Goal: Find specific page/section: Find specific page/section

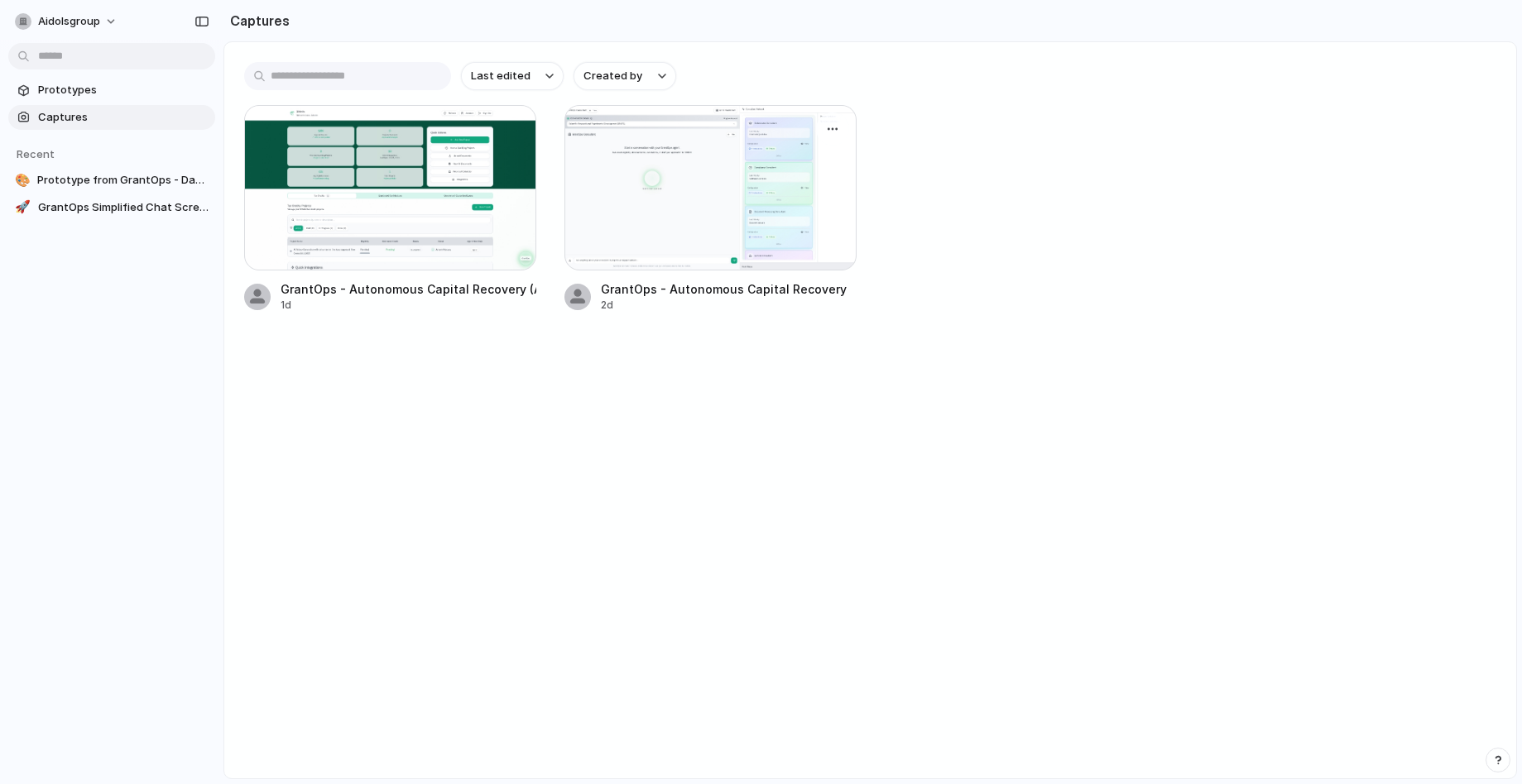
click at [674, 185] on div at bounding box center [710, 188] width 292 height 165
click at [88, 232] on span "GrantOps Simplified Chat Screen" at bounding box center [123, 234] width 170 height 17
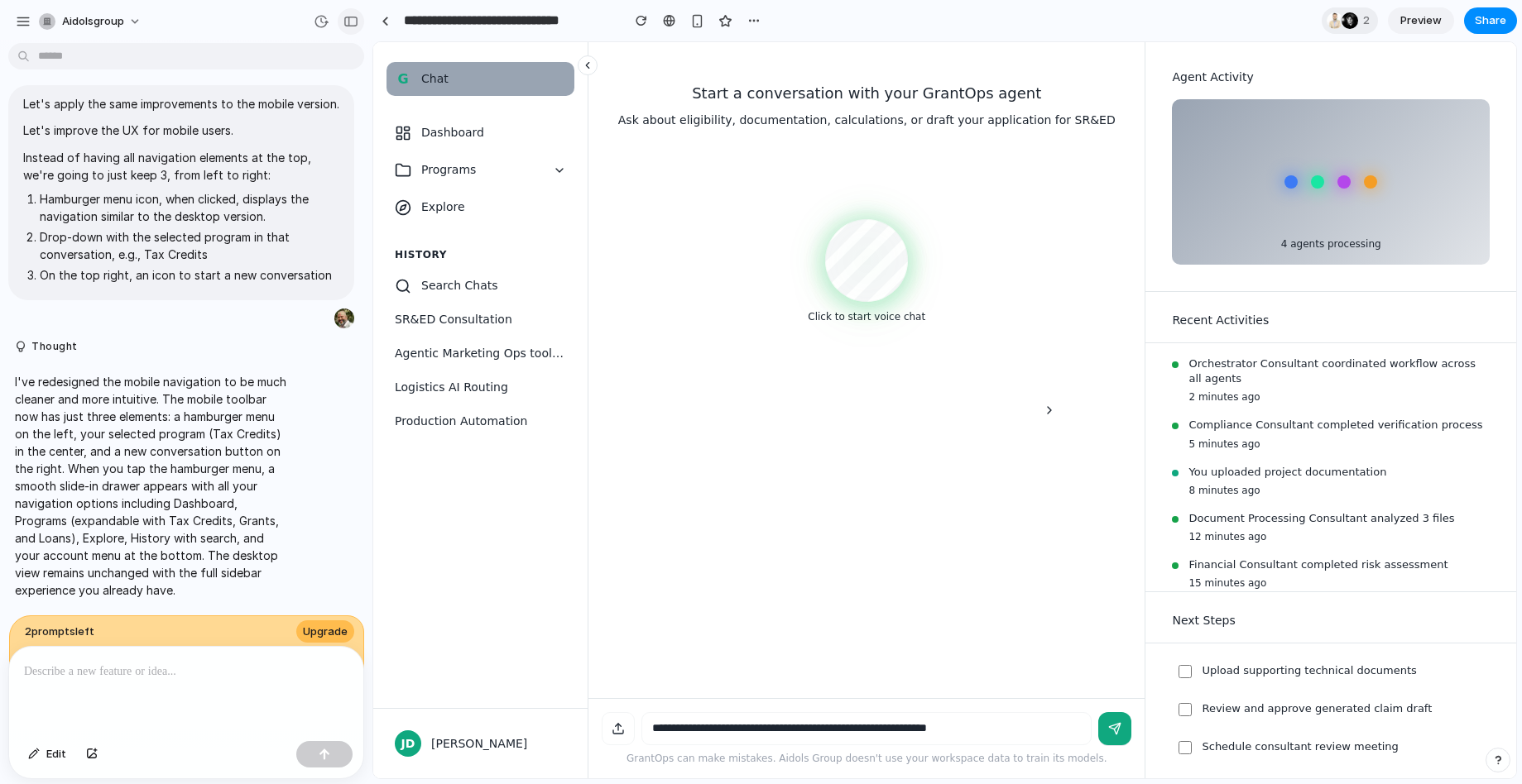
click at [345, 26] on div "button" at bounding box center [350, 21] width 15 height 12
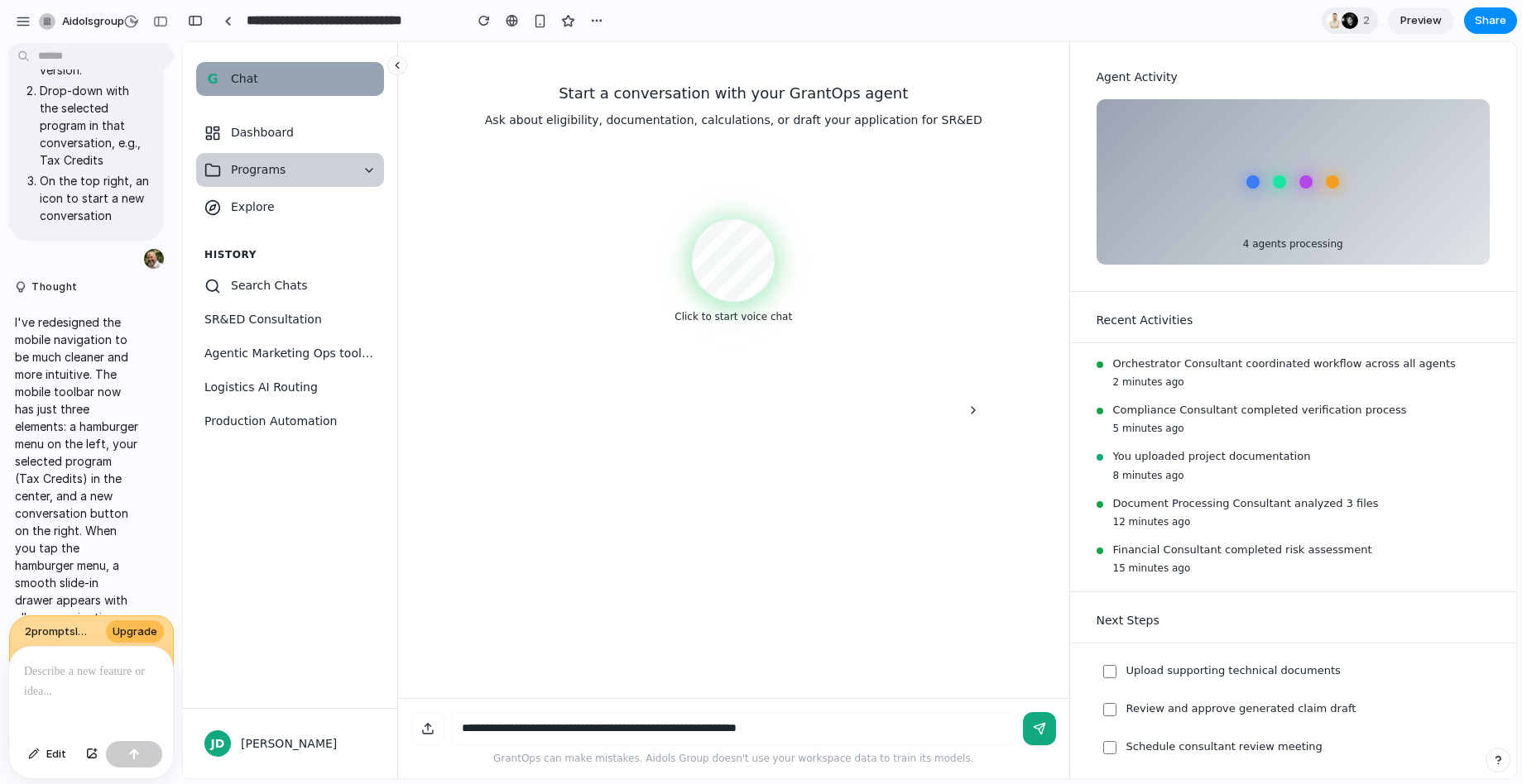
click at [360, 168] on button "Programs" at bounding box center [289, 170] width 188 height 34
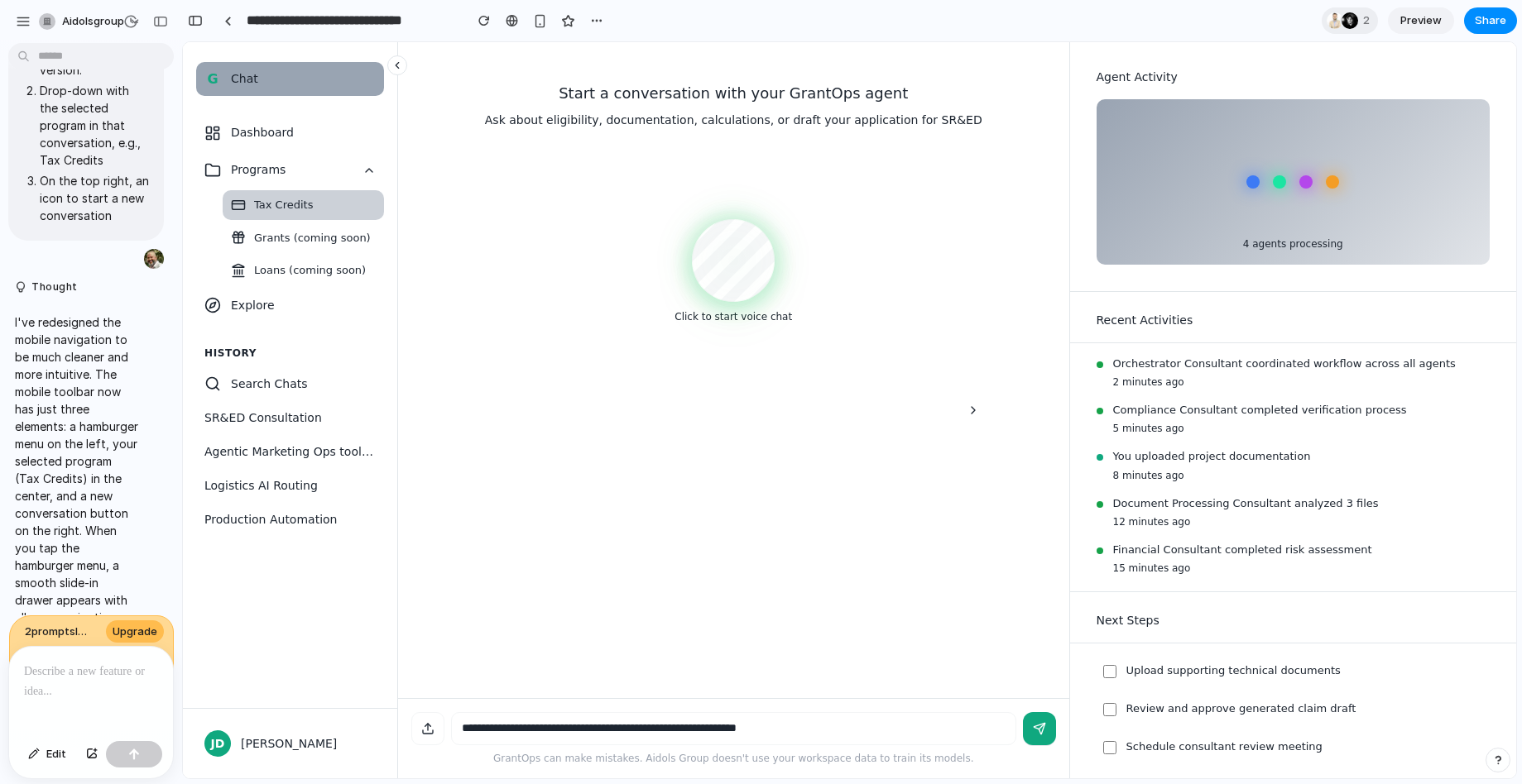
click at [303, 197] on span "Tax Credits" at bounding box center [284, 205] width 59 height 17
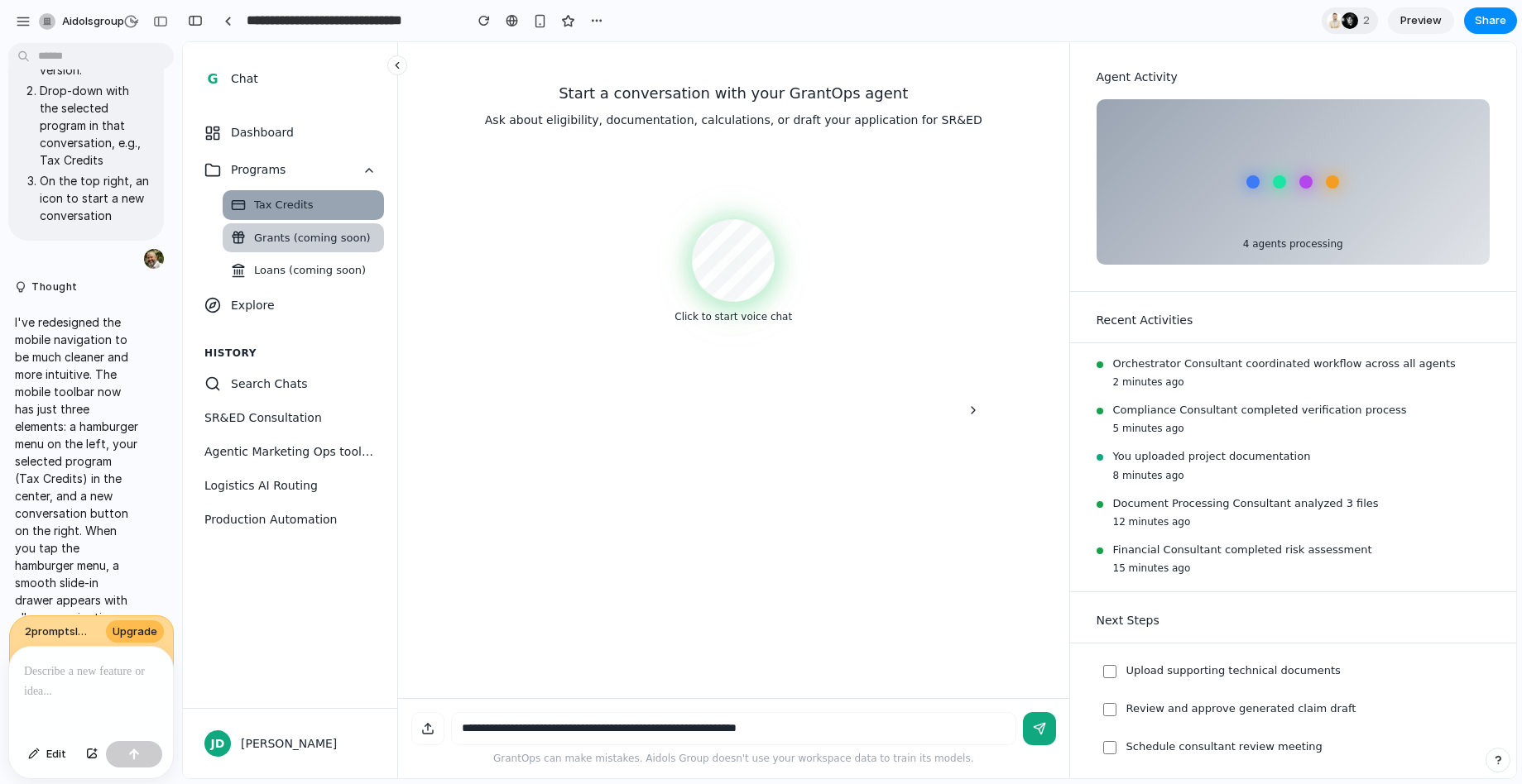
click at [314, 236] on span "Grants (coming soon)" at bounding box center [313, 239] width 117 height 17
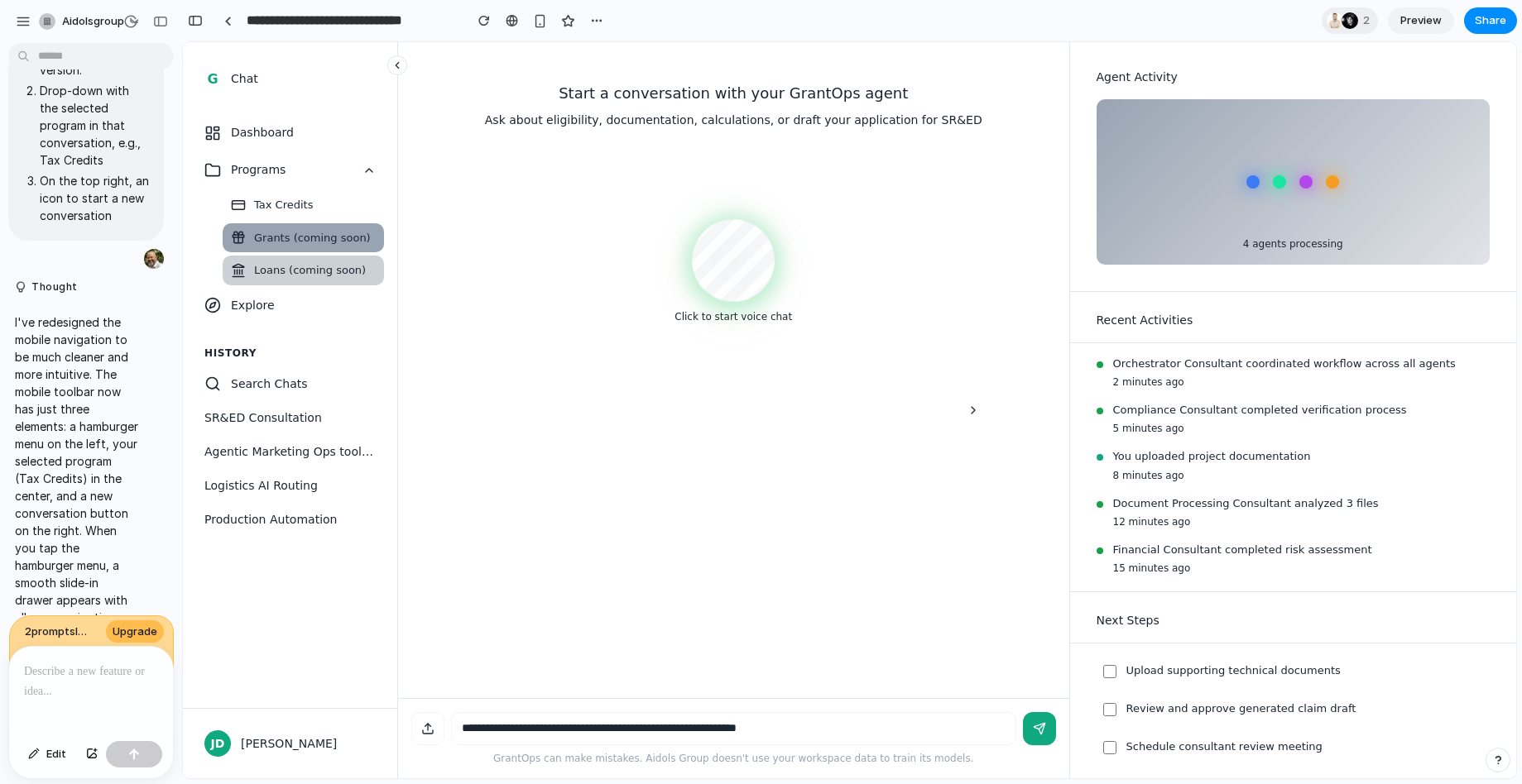
click at [311, 263] on span "Loans (coming soon)" at bounding box center [310, 271] width 112 height 17
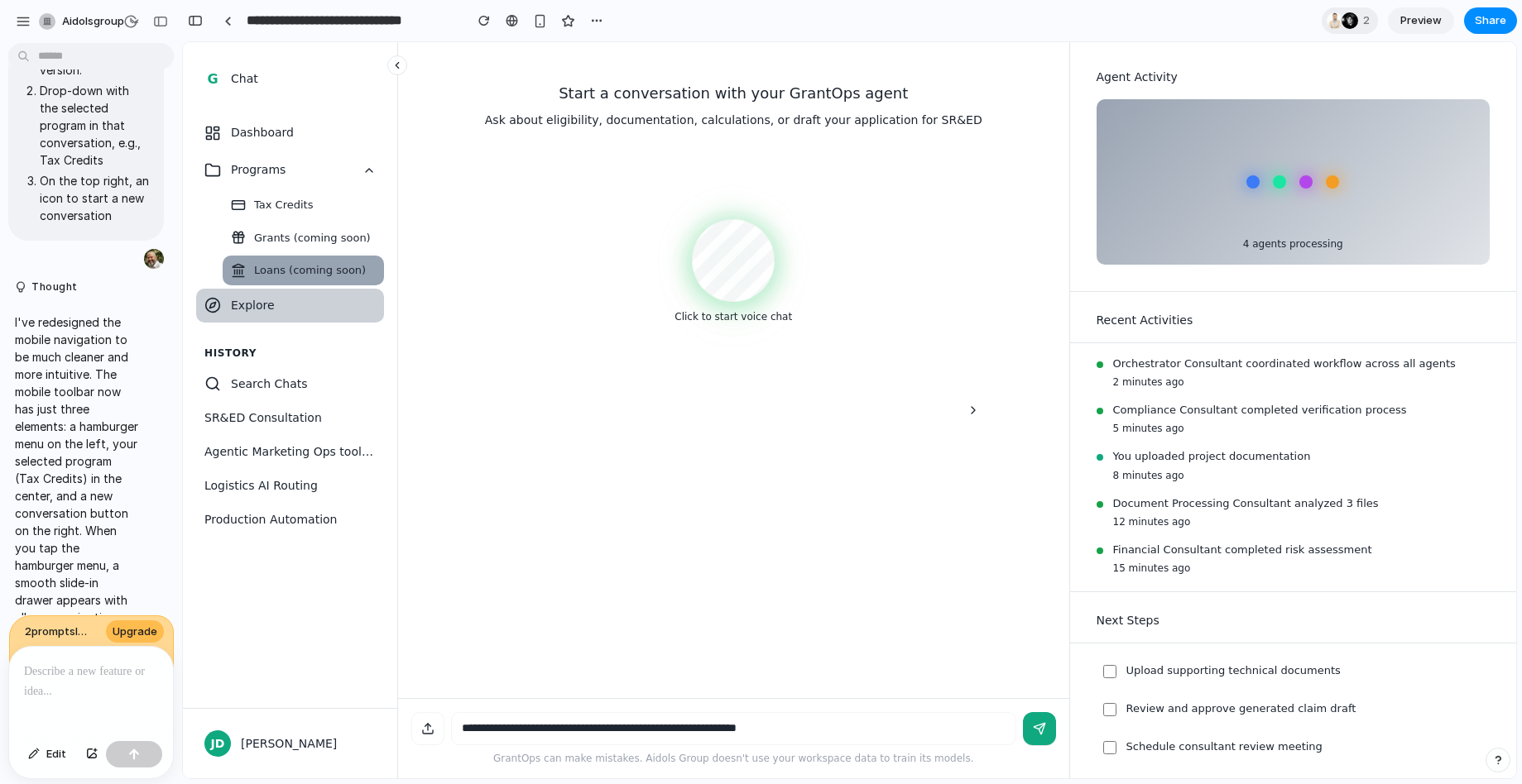
click at [284, 304] on span "Explore" at bounding box center [303, 305] width 145 height 18
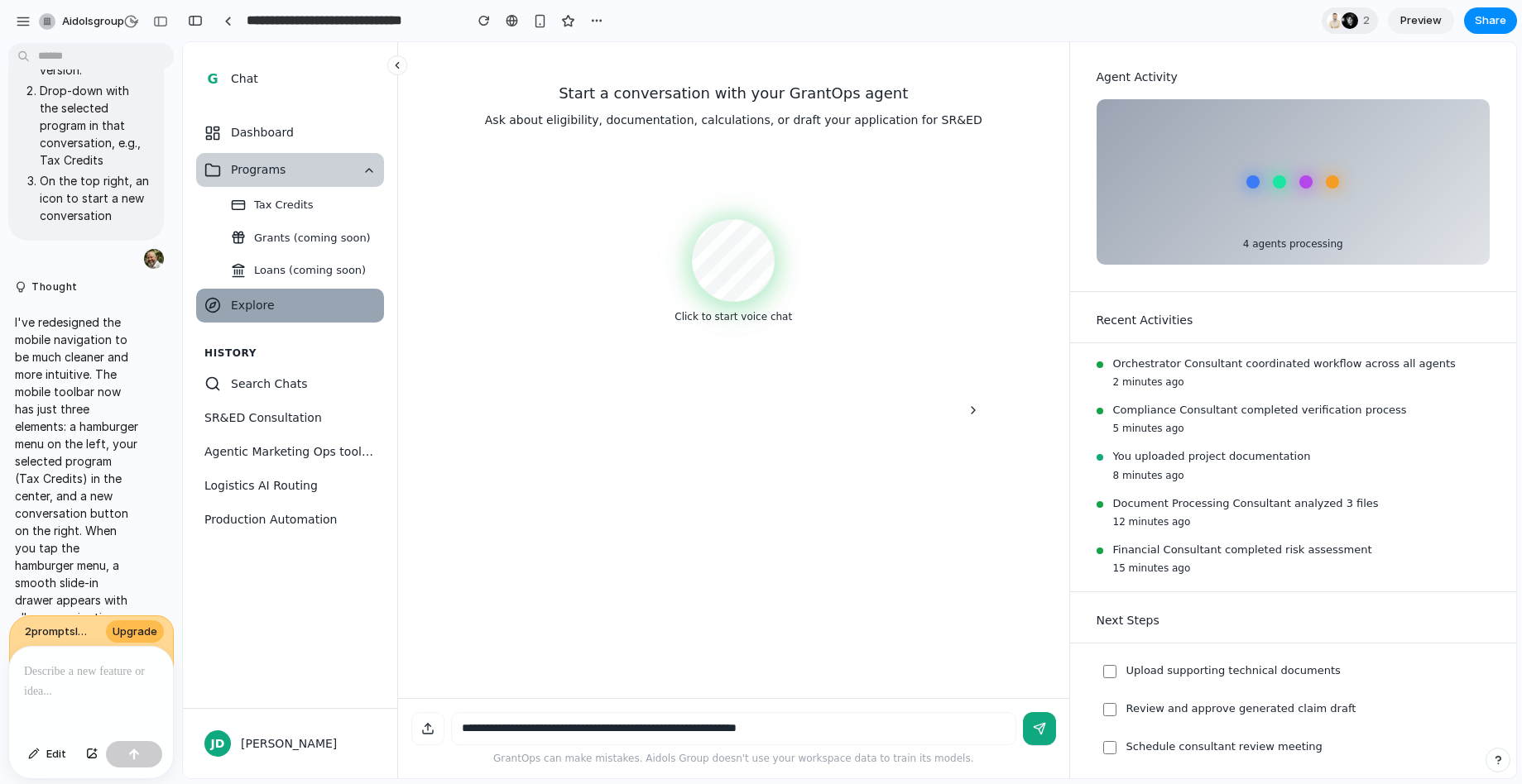
click at [380, 167] on button "Programs" at bounding box center [289, 170] width 188 height 34
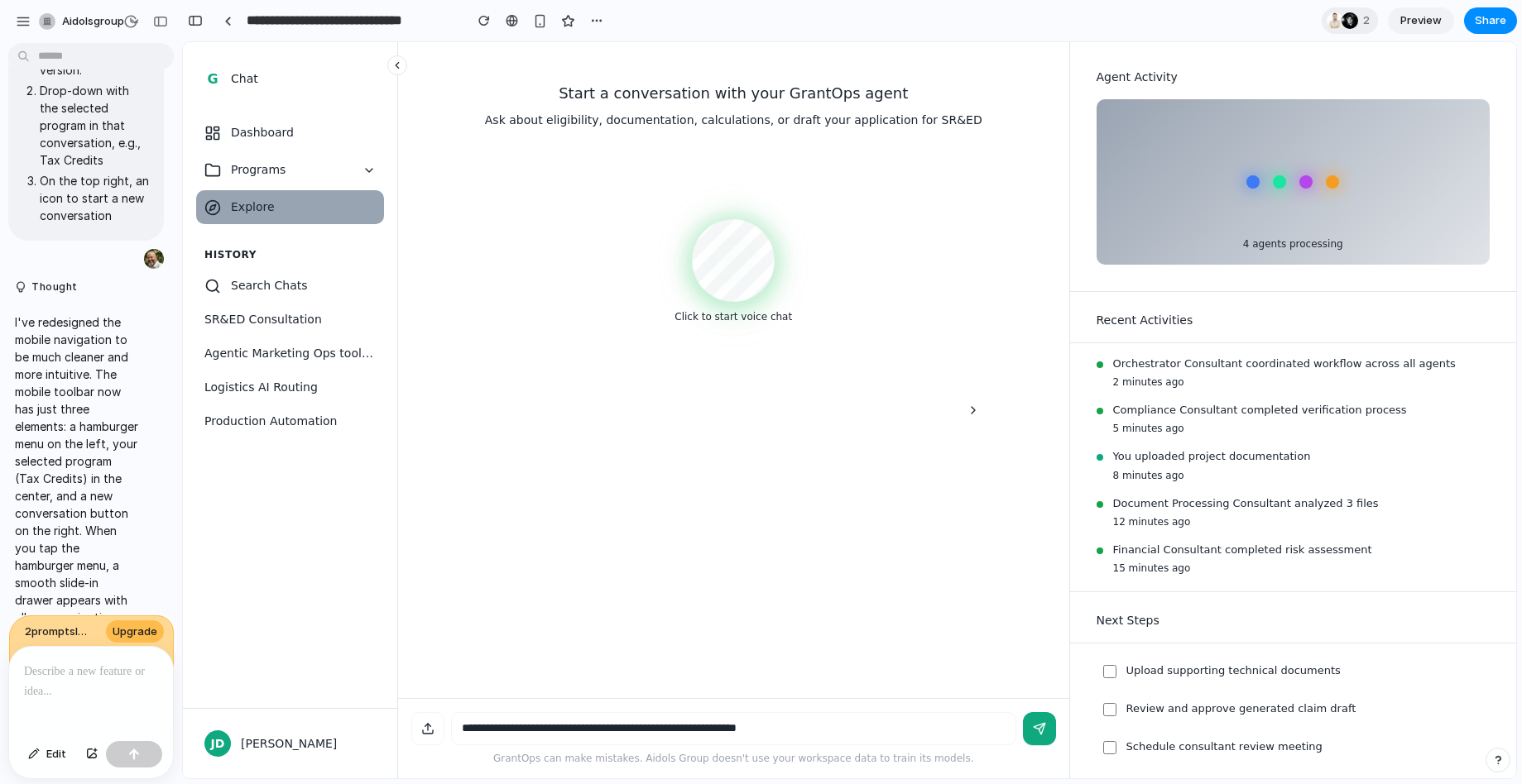
click at [231, 251] on div "History" at bounding box center [289, 254] width 188 height 28
click at [394, 67] on icon at bounding box center [397, 65] width 12 height 12
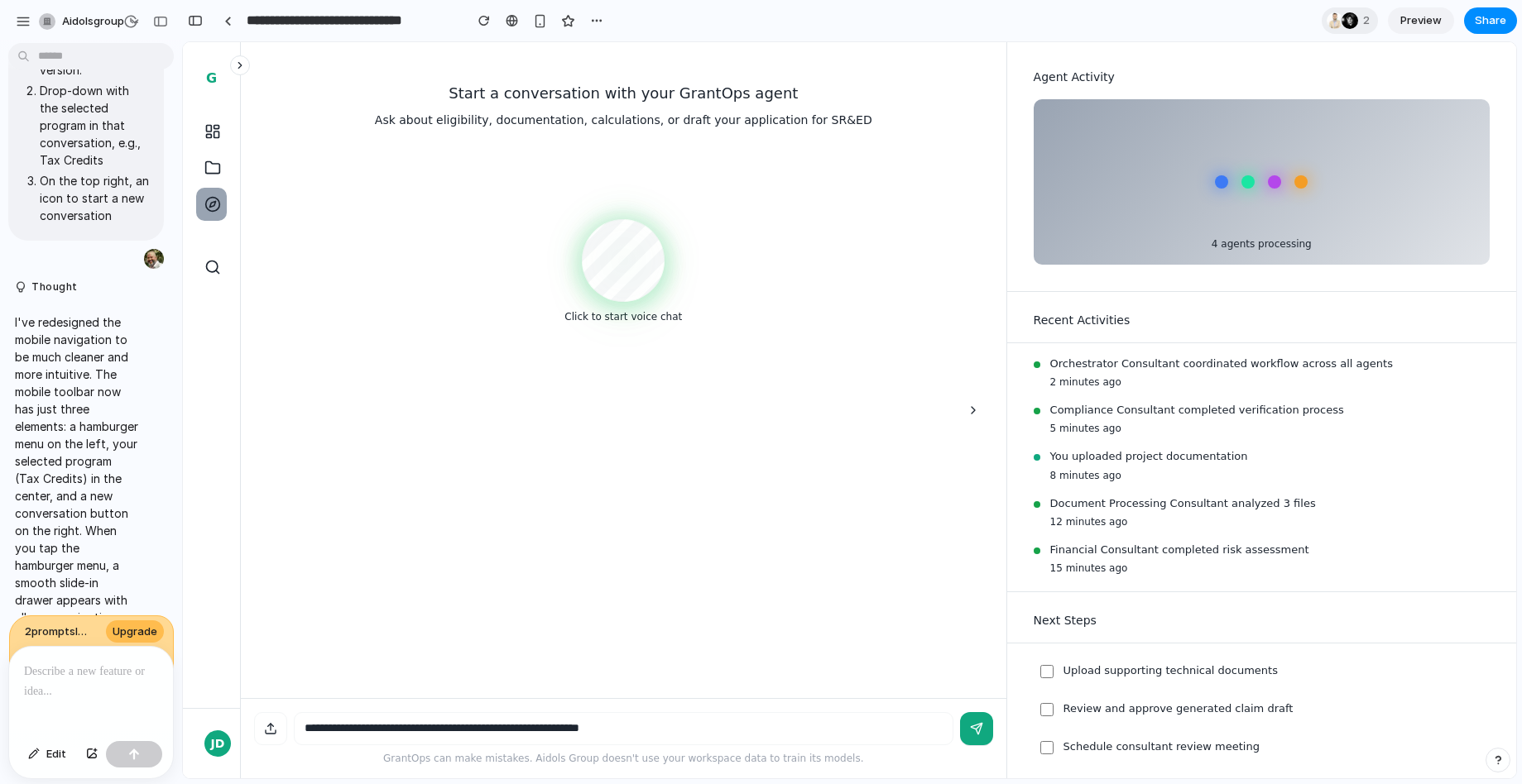
click at [240, 68] on icon at bounding box center [239, 65] width 12 height 12
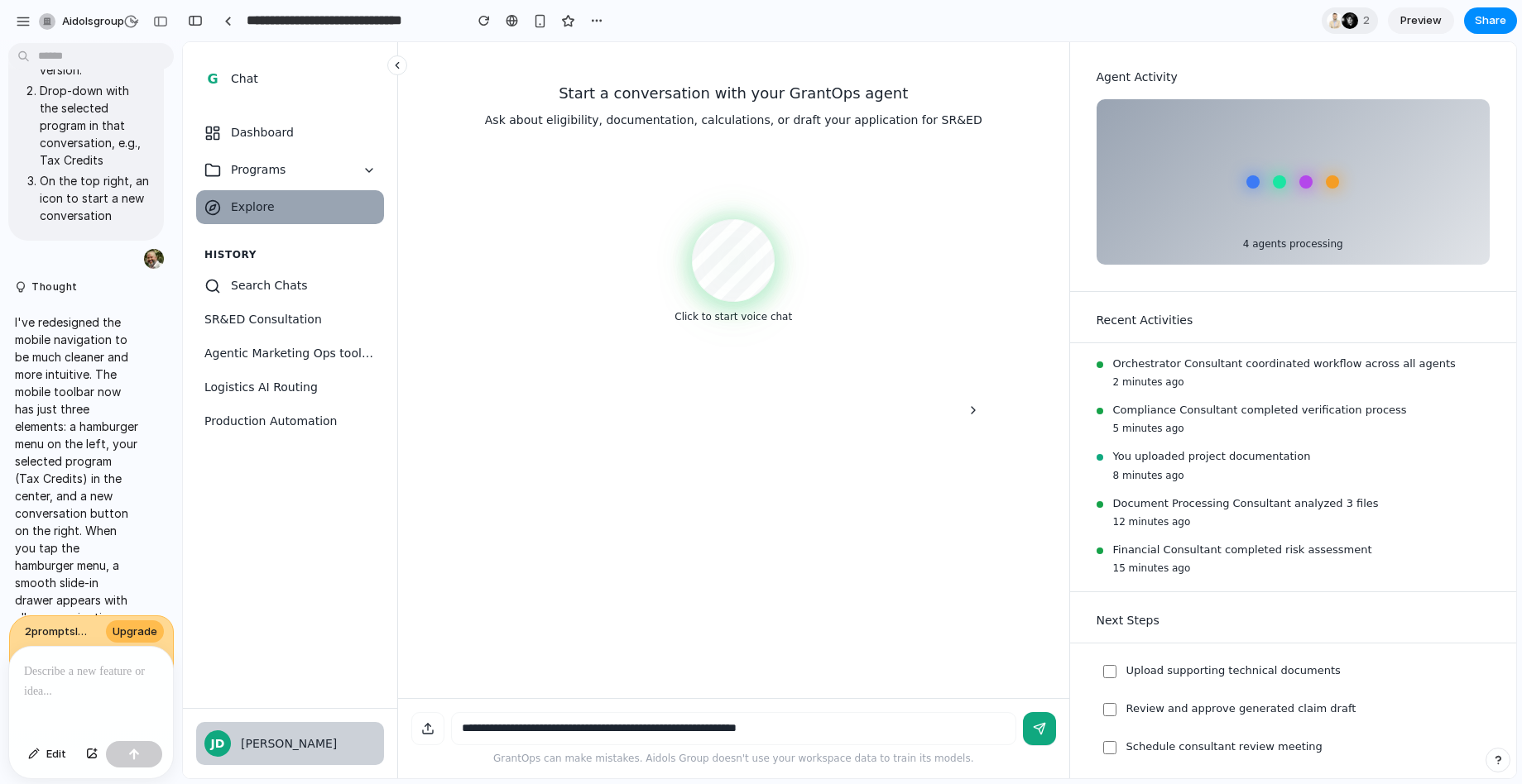
click at [264, 739] on div "[PERSON_NAME]" at bounding box center [308, 744] width 135 height 18
click at [254, 746] on div "[PERSON_NAME]" at bounding box center [308, 744] width 135 height 18
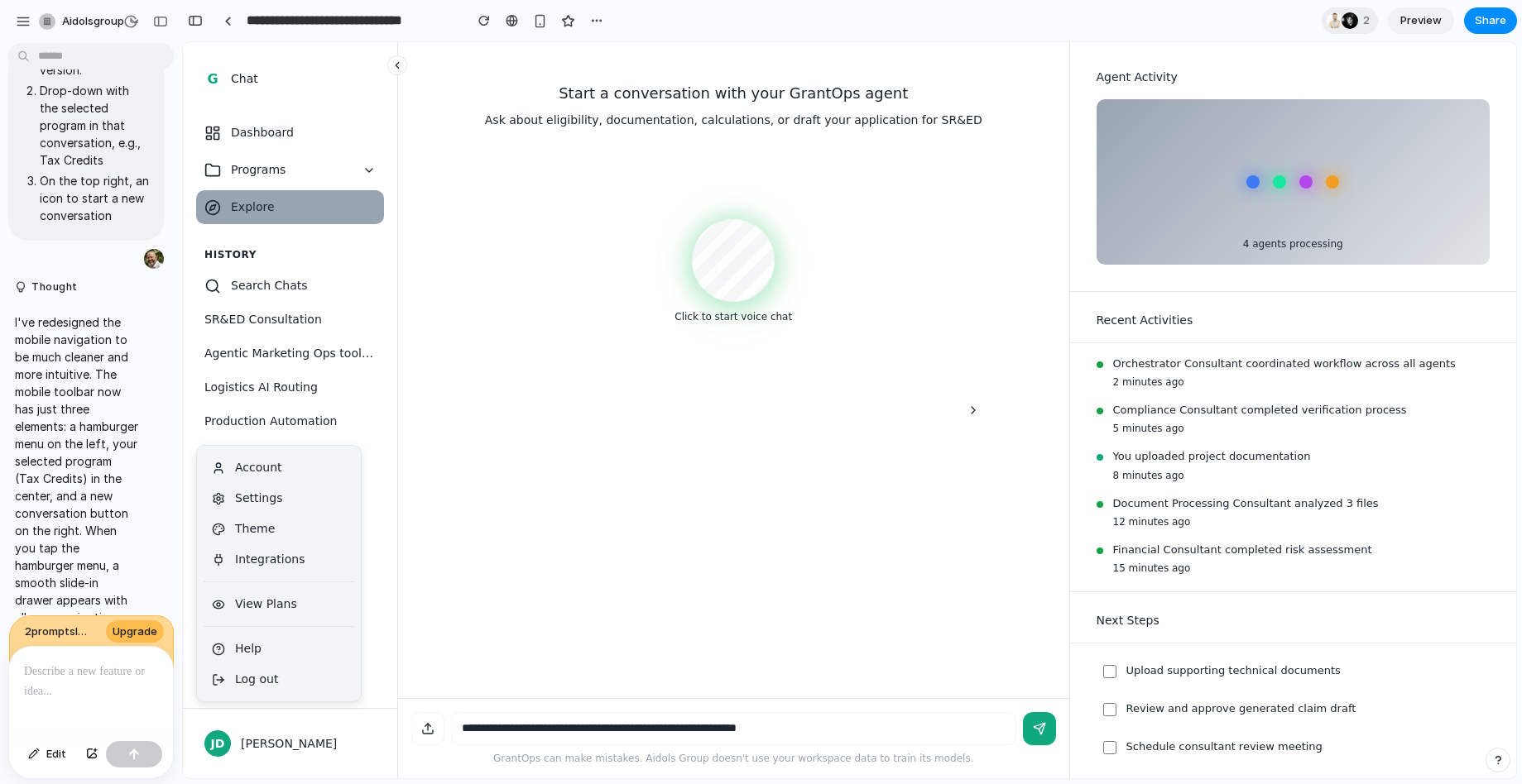
click at [288, 240] on div "History" at bounding box center [289, 254] width 188 height 28
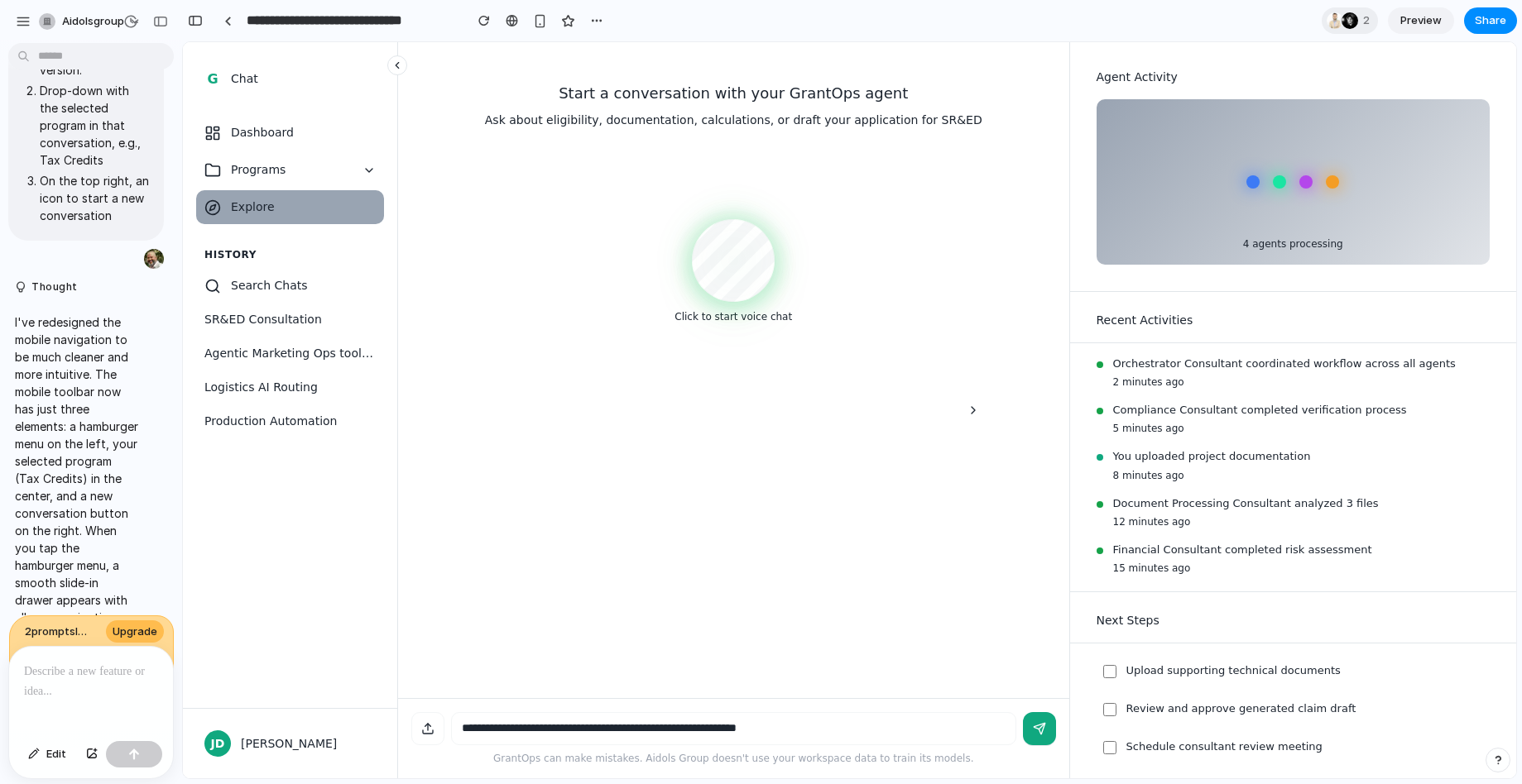
click at [587, 737] on textarea at bounding box center [733, 729] width 565 height 33
click at [418, 731] on div at bounding box center [428, 729] width 33 height 33
click at [970, 418] on button "Hide sidebar" at bounding box center [973, 410] width 19 height 40
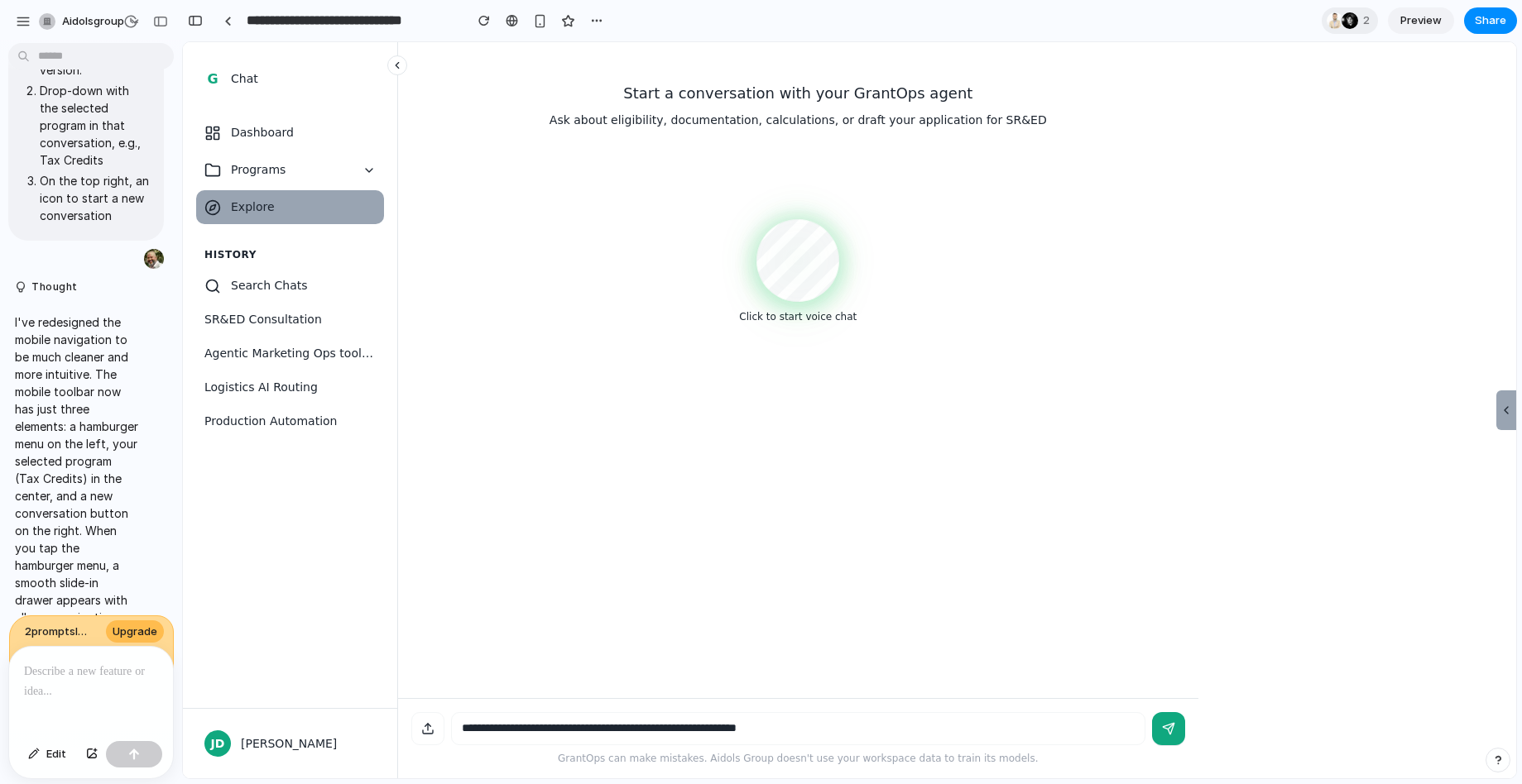
click at [1504, 410] on icon "Show sidebar" at bounding box center [1506, 410] width 13 height 13
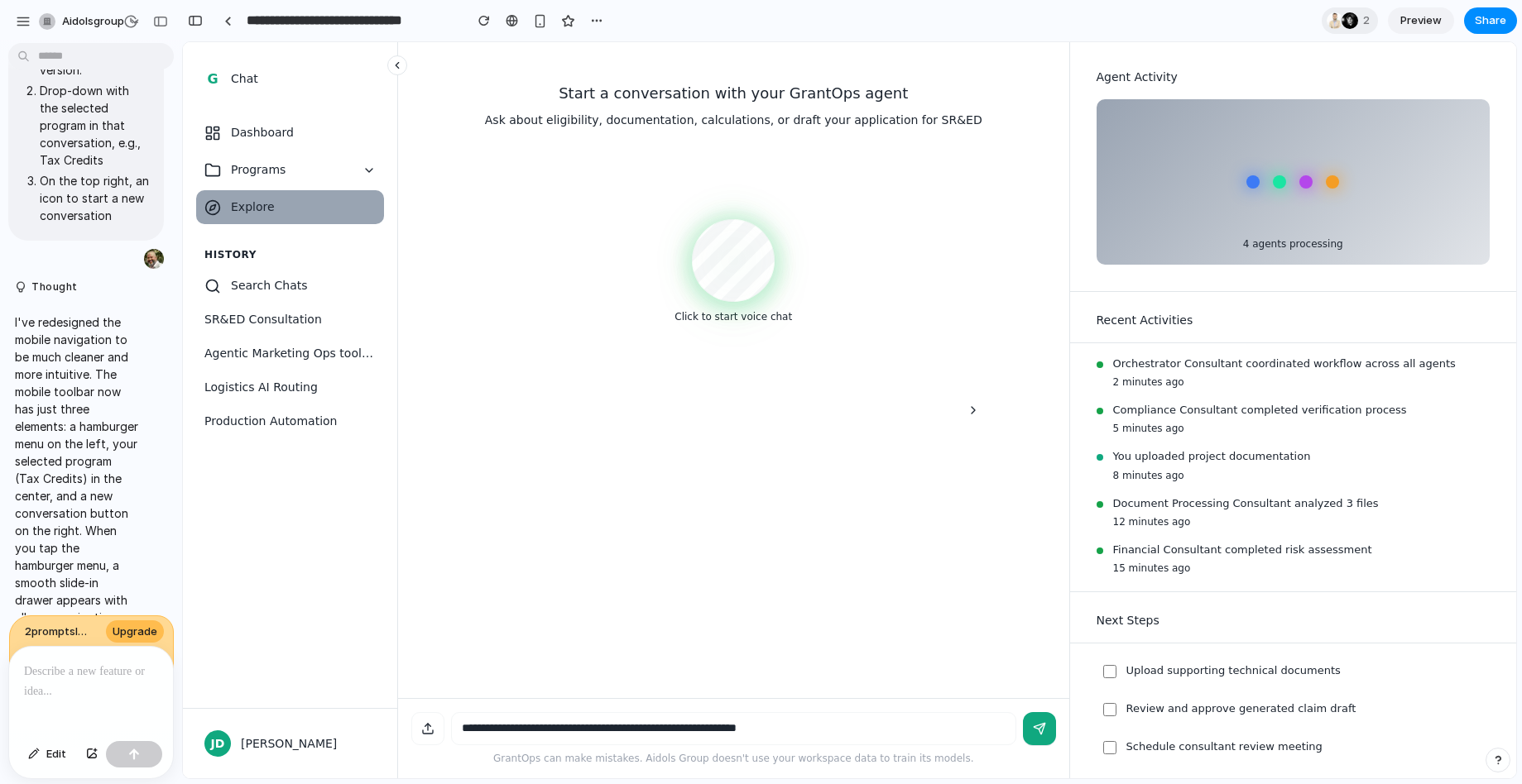
click at [686, 723] on textarea at bounding box center [733, 729] width 565 height 33
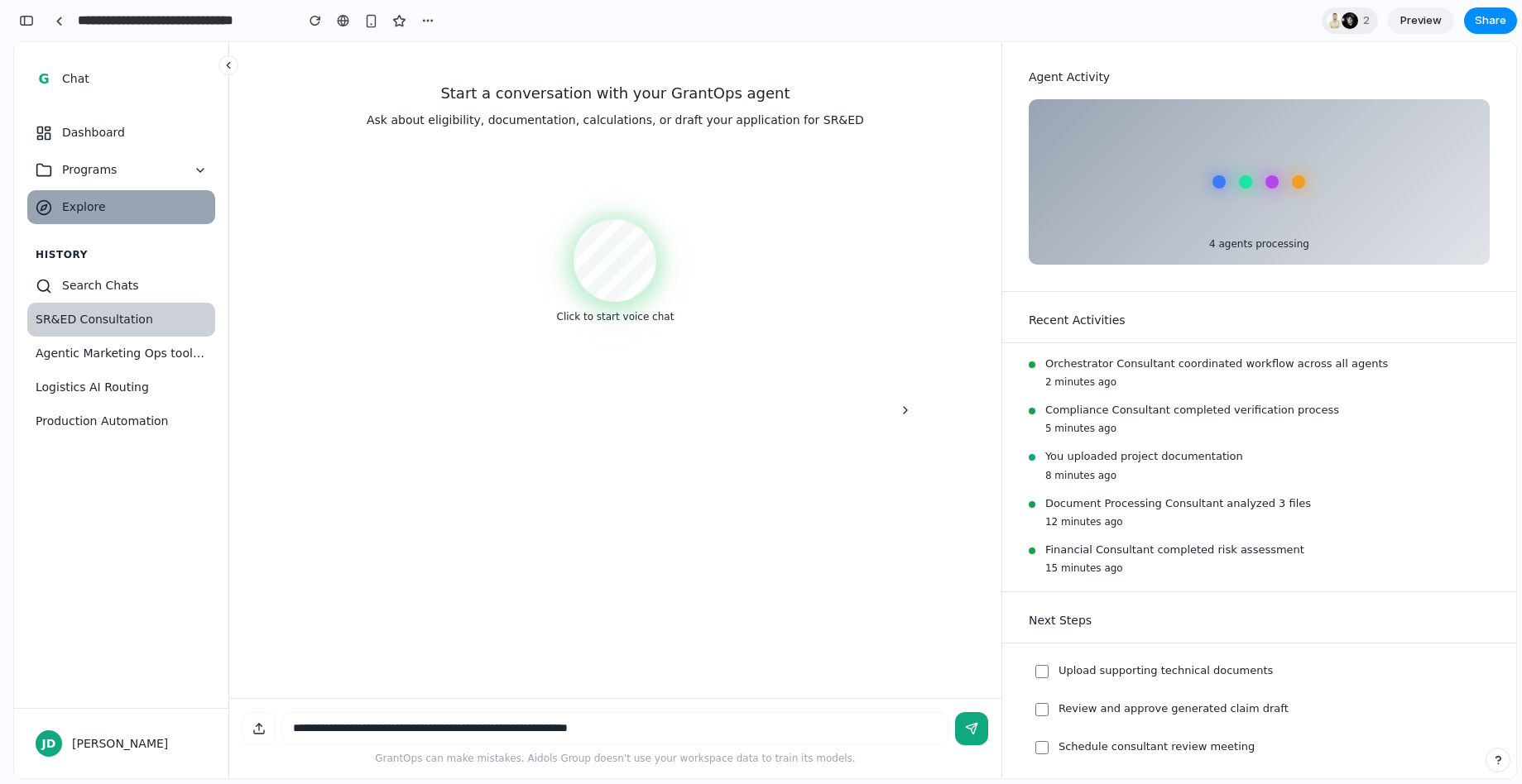
click at [101, 330] on button "SR&ED Consultation" at bounding box center [121, 320] width 188 height 34
click at [104, 325] on span "SR&ED Consultation" at bounding box center [120, 320] width 171 height 18
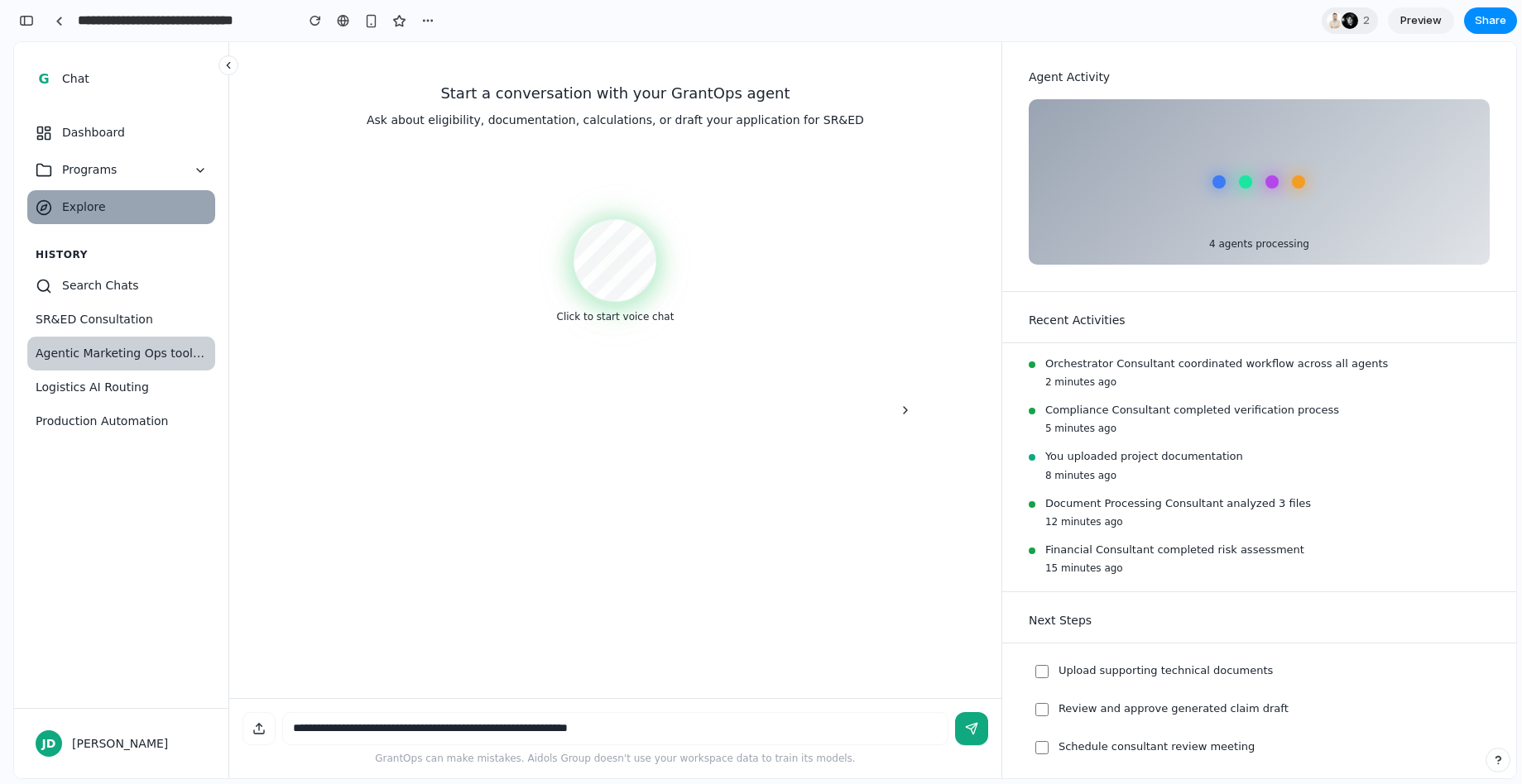
click at [153, 361] on span "Agentic Marketing Ops tooling" at bounding box center [120, 353] width 171 height 18
